Goal: Information Seeking & Learning: Find specific page/section

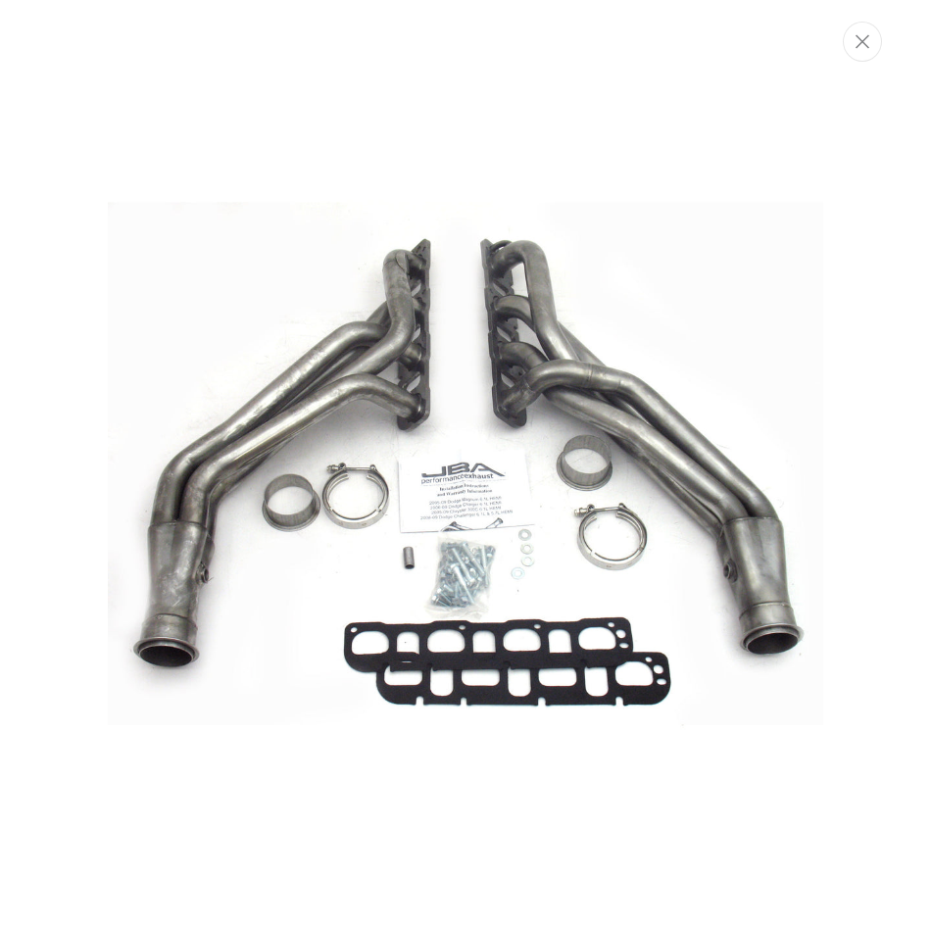
click at [623, 149] on img "Media gallery" at bounding box center [466, 464] width 716 height 716
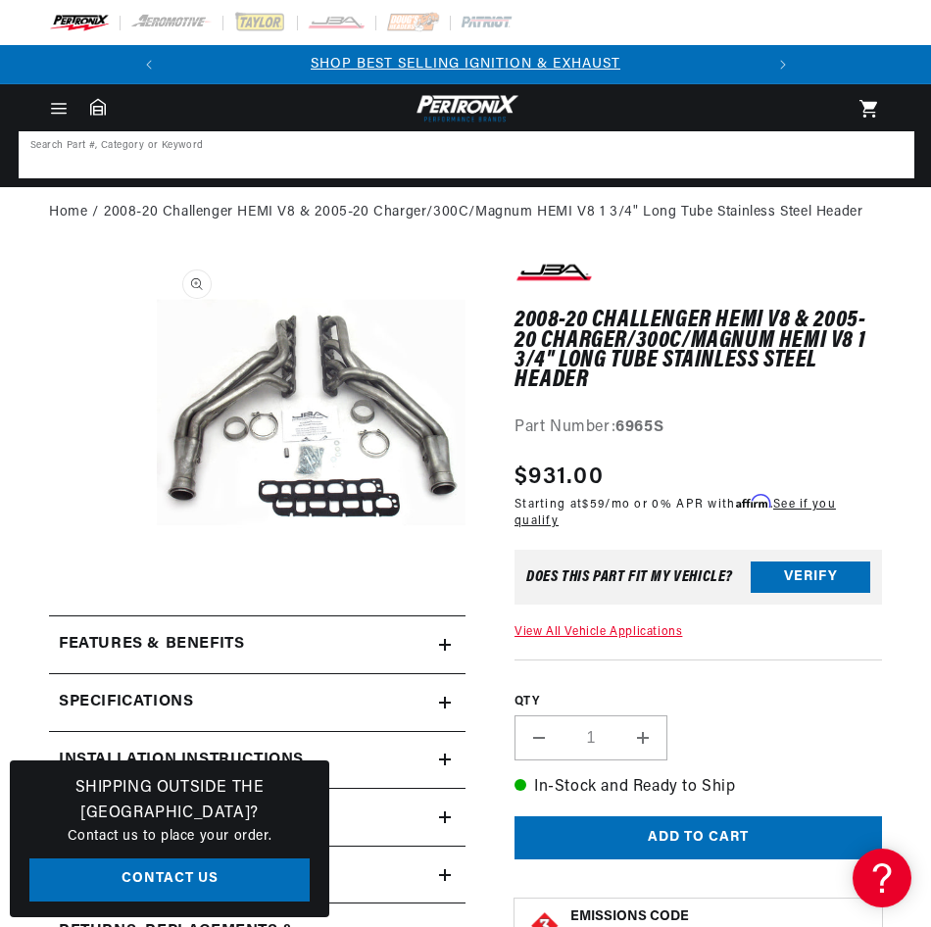
click at [440, 172] on input at bounding box center [467, 154] width 892 height 43
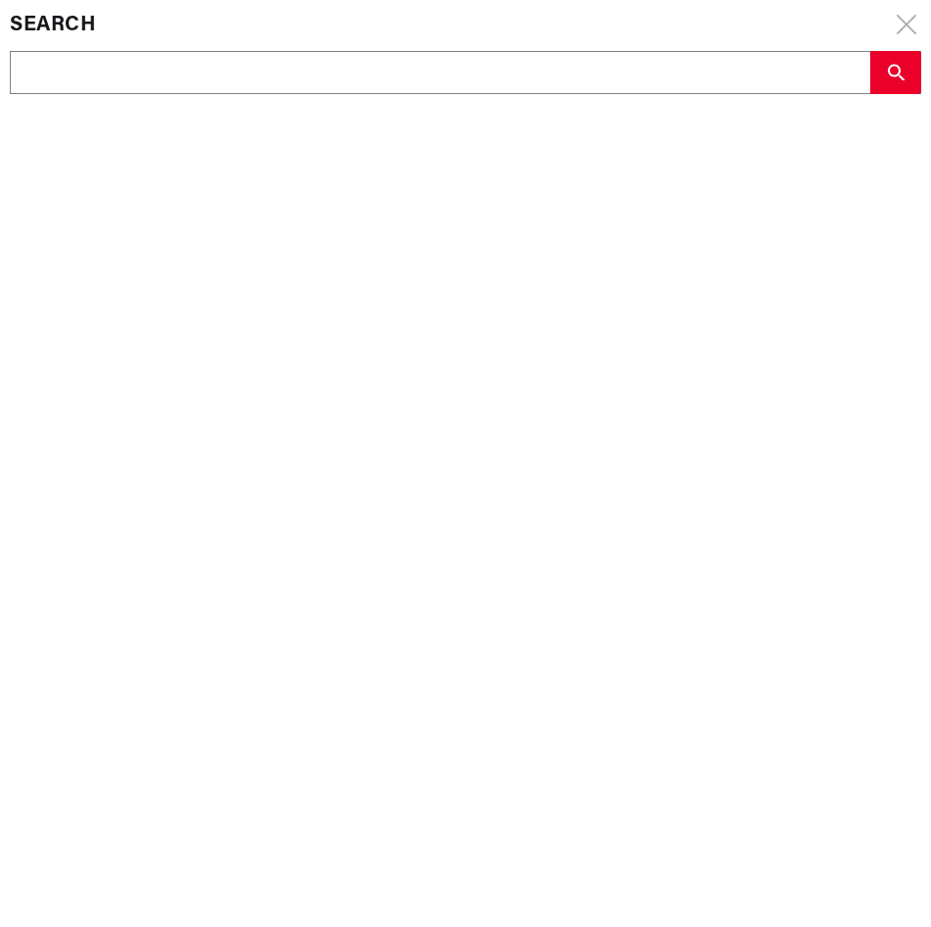
type input "D"
type input "D5"
type input "D57"
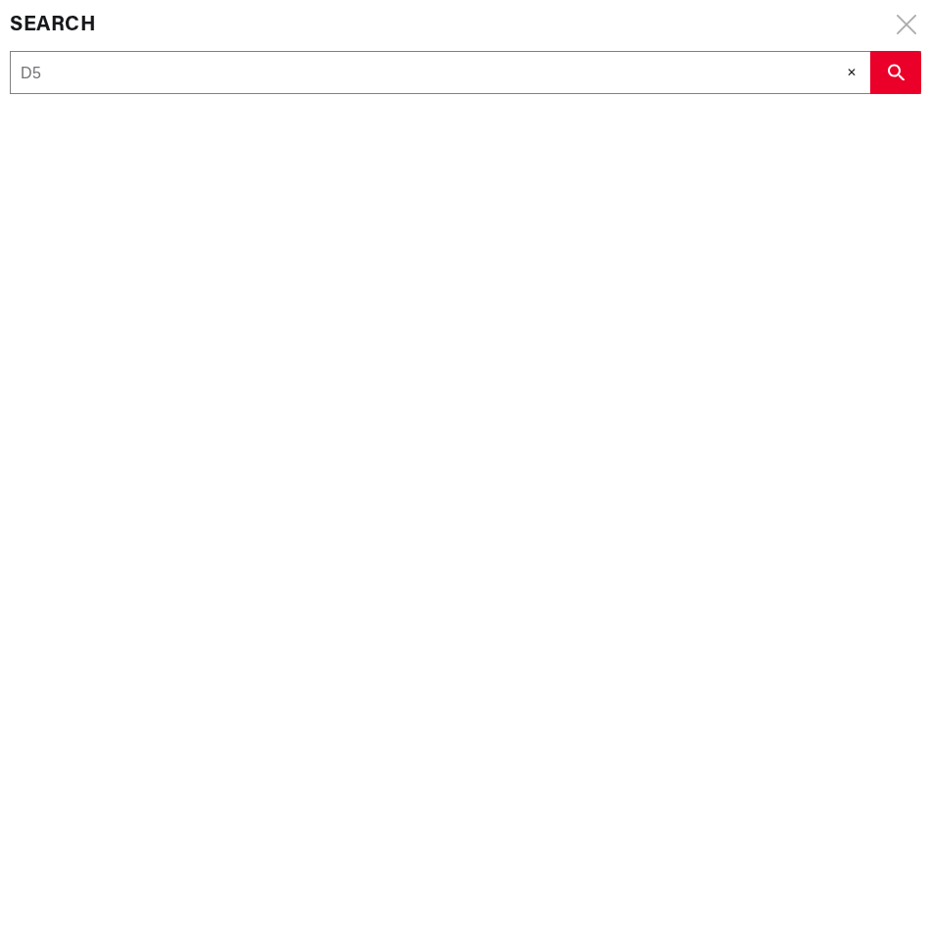
type input "D57"
type input "D570"
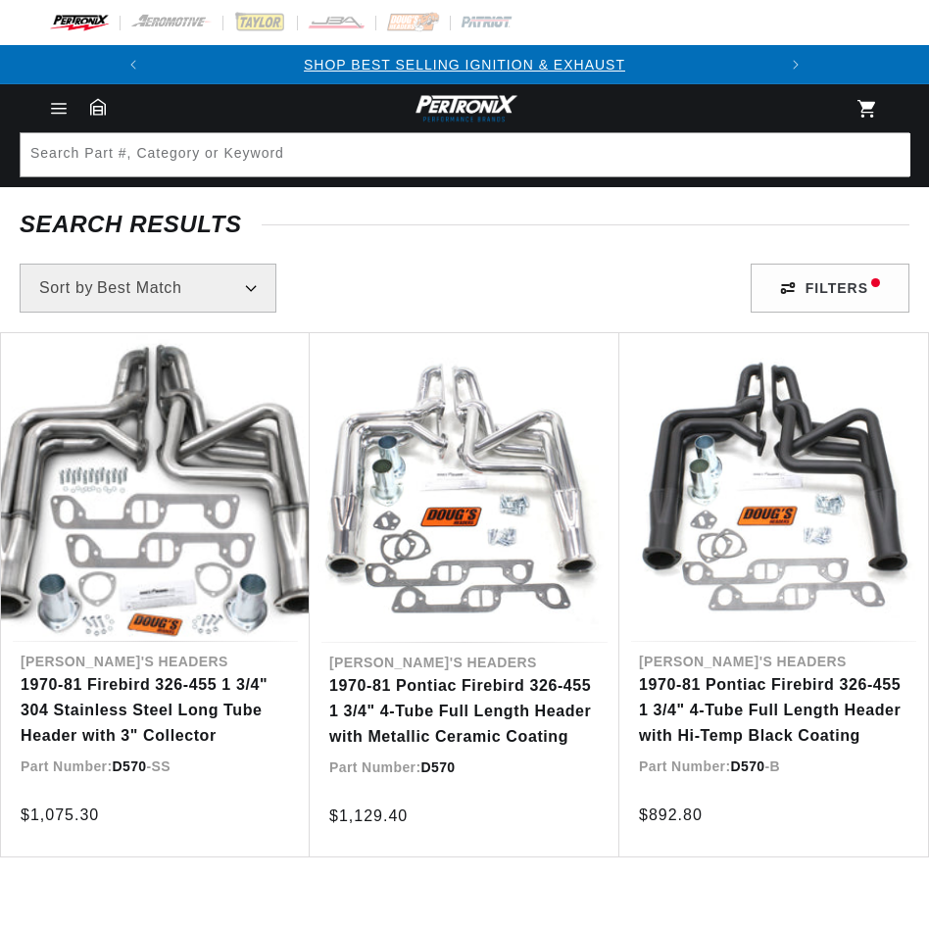
click at [419, 684] on link "1970-81 Pontiac Firebird 326-455 1 3/4" 4-Tube Full Length Header with Metallic…" at bounding box center [464, 710] width 271 height 75
